Goal: Find specific page/section: Find specific page/section

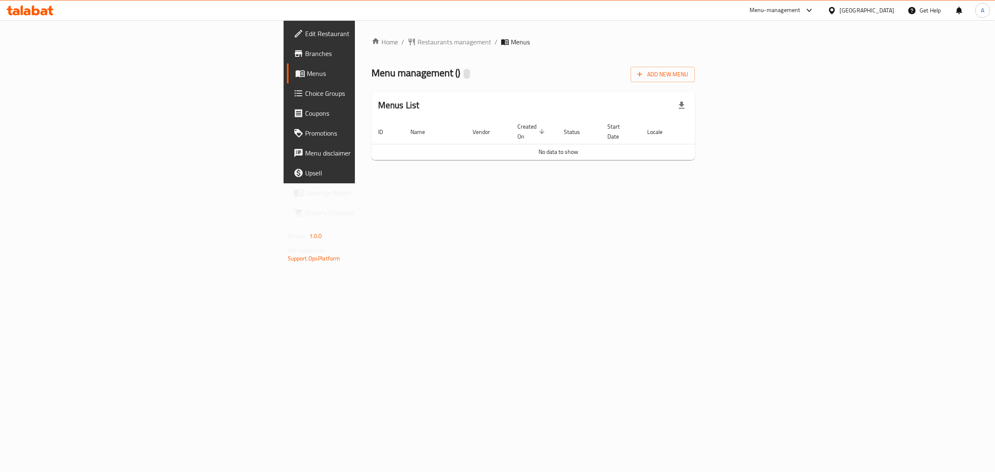
click at [882, 10] on div "[GEOGRAPHIC_DATA]" at bounding box center [867, 10] width 55 height 9
click at [789, 148] on div "[GEOGRAPHIC_DATA]" at bounding box center [804, 143] width 68 height 19
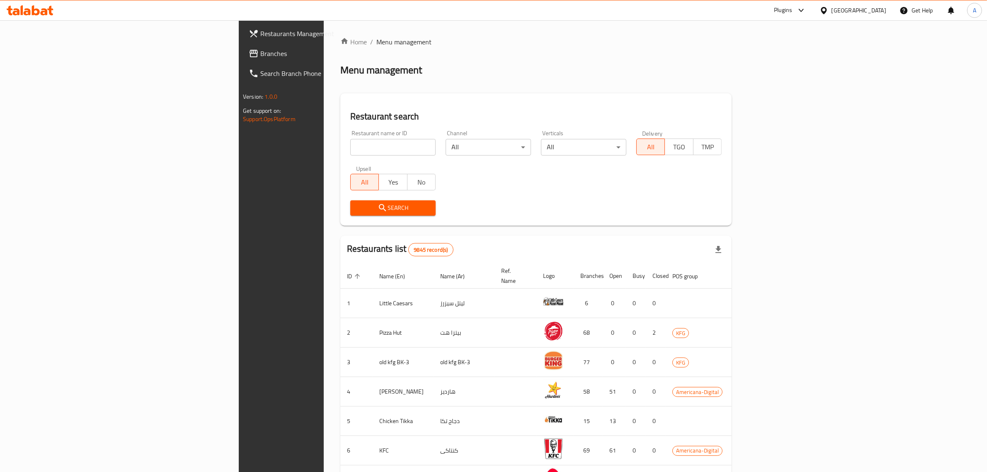
click at [350, 152] on input "search" at bounding box center [392, 147] width 85 height 17
click at [578, 208] on div "Search" at bounding box center [536, 207] width 382 height 25
